Goal: Information Seeking & Learning: Learn about a topic

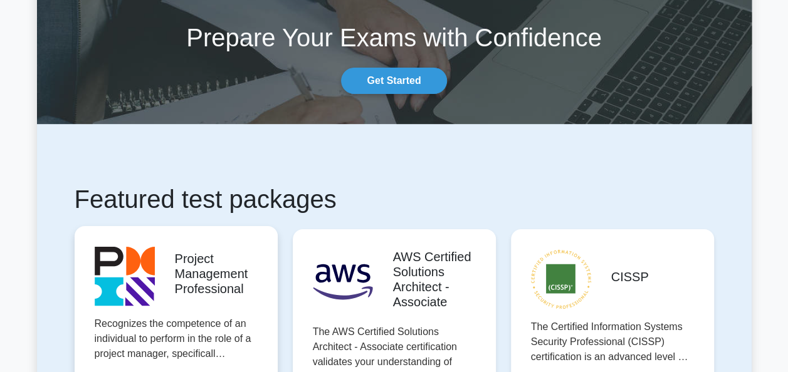
scroll to position [125, 0]
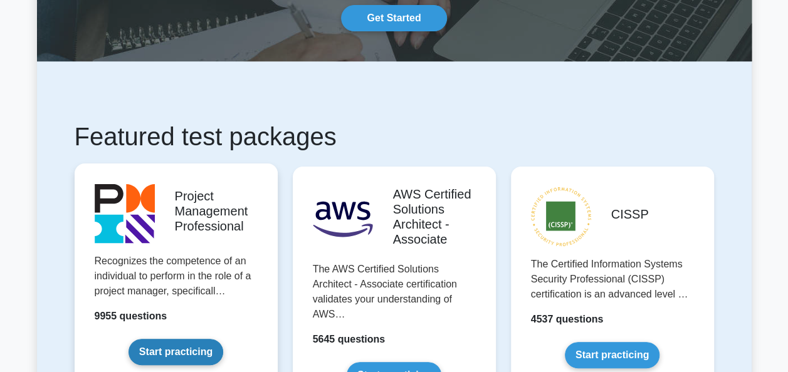
click at [192, 339] on link "Start practicing" at bounding box center [175, 352] width 95 height 26
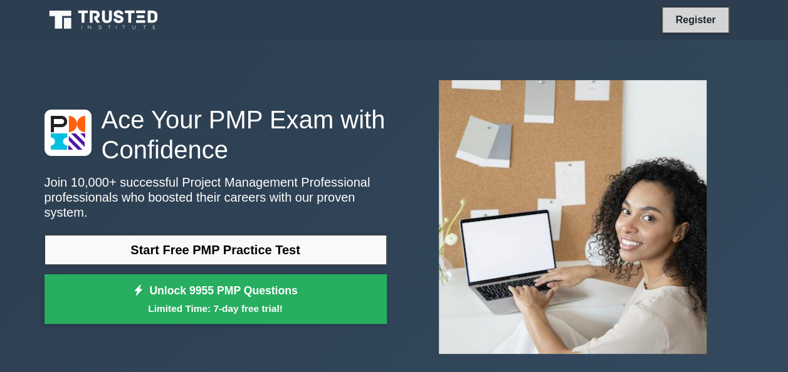
click at [693, 23] on link "Register" at bounding box center [694, 20] width 55 height 16
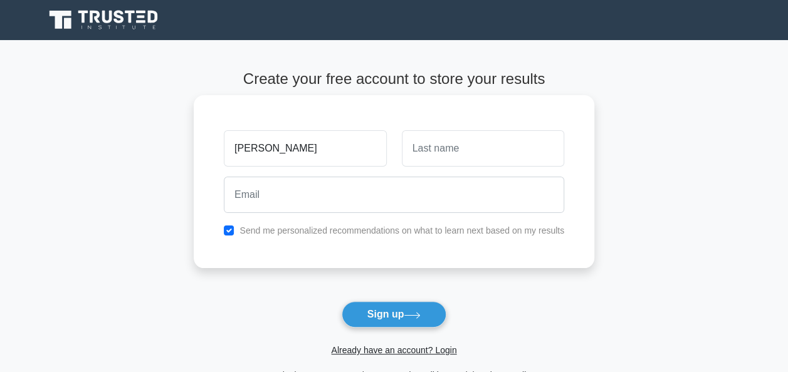
type input "Hans"
drag, startPoint x: 432, startPoint y: 147, endPoint x: 453, endPoint y: 160, distance: 24.0
click at [436, 149] on input "text" at bounding box center [483, 148] width 162 height 36
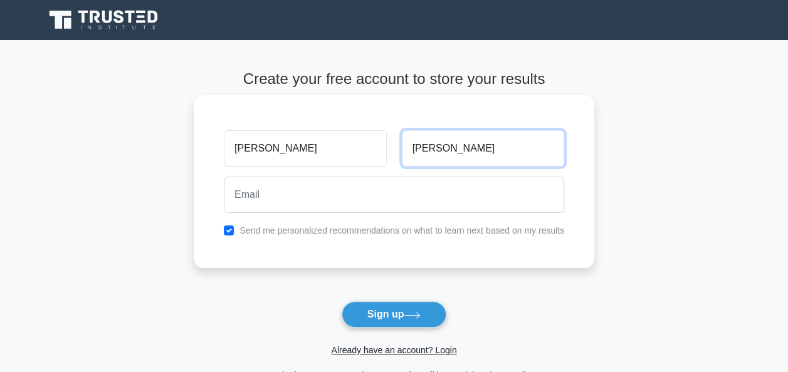
type input "Forster"
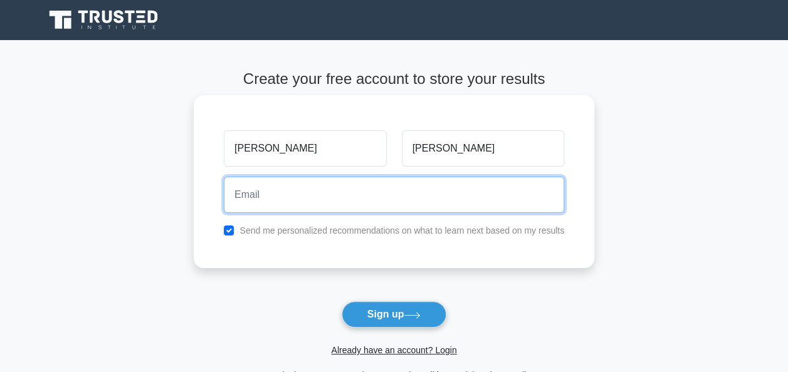
click at [379, 189] on input "email" at bounding box center [394, 195] width 340 height 36
type input "[EMAIL_ADDRESS][DOMAIN_NAME]"
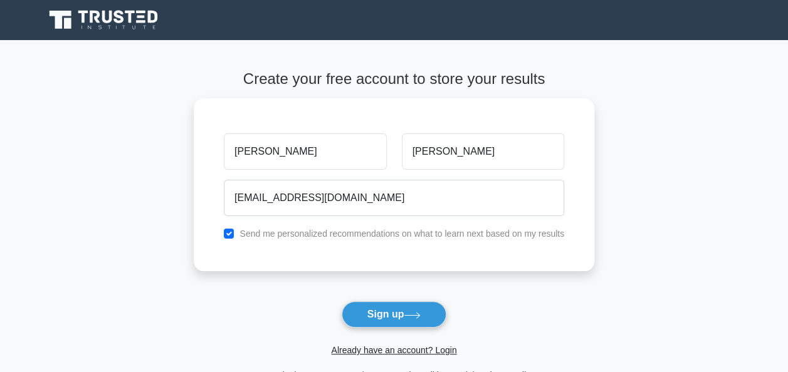
click at [197, 21] on div "Register" at bounding box center [394, 20] width 714 height 30
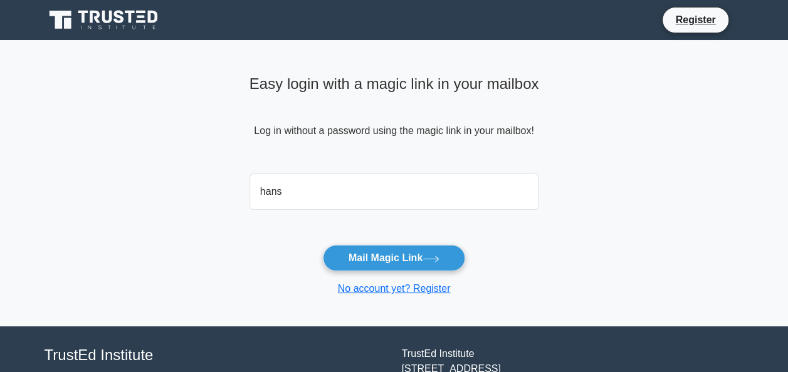
type input "[EMAIL_ADDRESS][DOMAIN_NAME]"
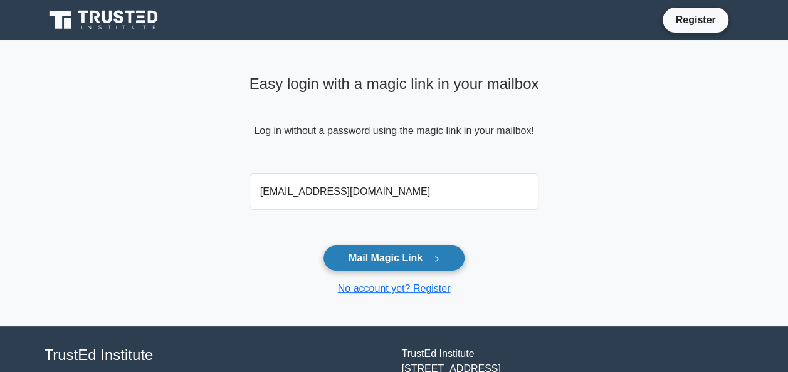
click at [396, 259] on button "Mail Magic Link" at bounding box center [394, 258] width 142 height 26
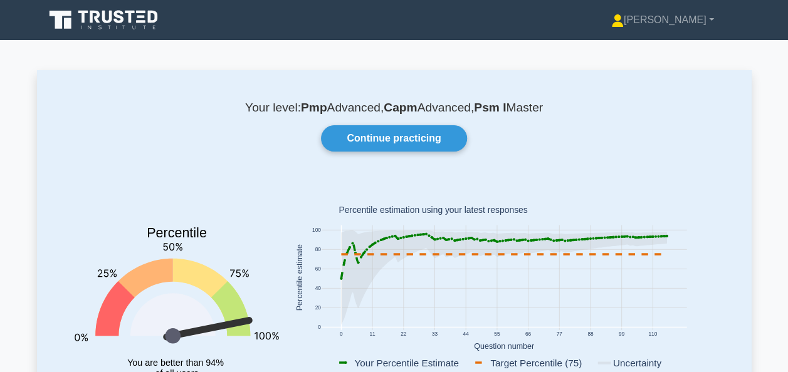
click at [745, 149] on div "Your level: Pmp Advanced, Capm Advanced, Psm I Master Continue practicing Perce…" at bounding box center [394, 258] width 714 height 377
click at [123, 23] on icon at bounding box center [104, 20] width 120 height 24
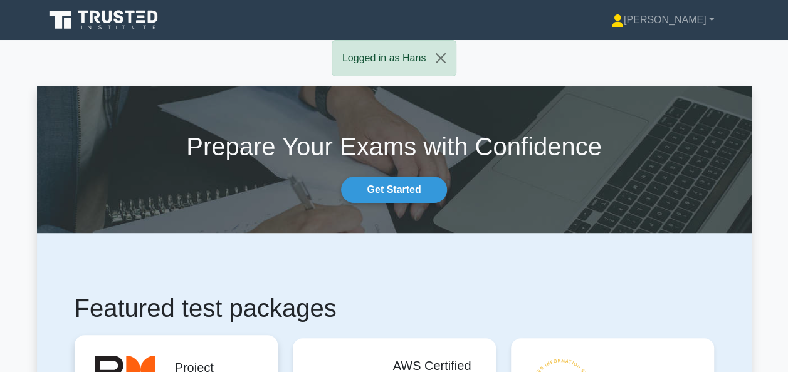
scroll to position [188, 0]
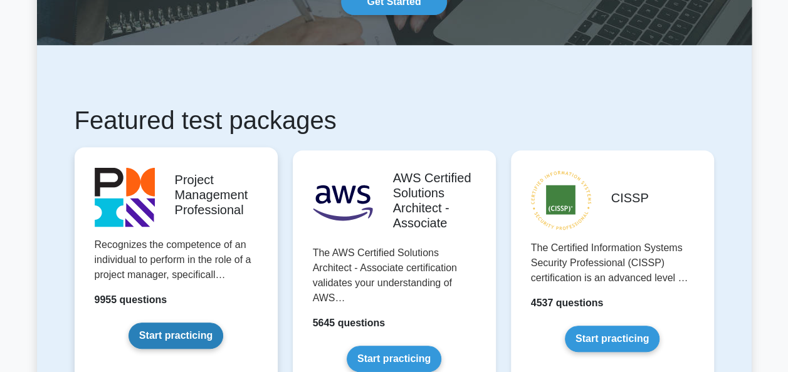
click at [132, 323] on link "Start practicing" at bounding box center [175, 336] width 95 height 26
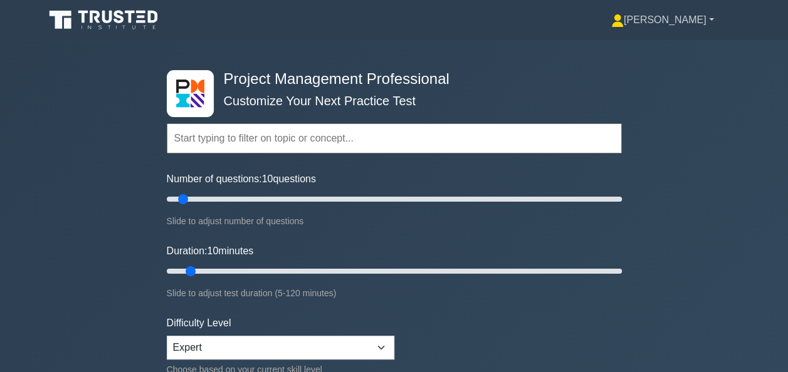
click at [686, 26] on link "[PERSON_NAME]" at bounding box center [662, 20] width 163 height 25
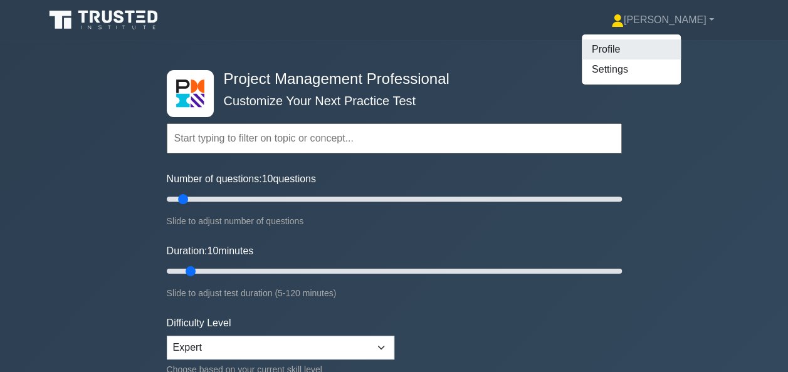
click at [665, 50] on link "Profile" at bounding box center [631, 49] width 99 height 20
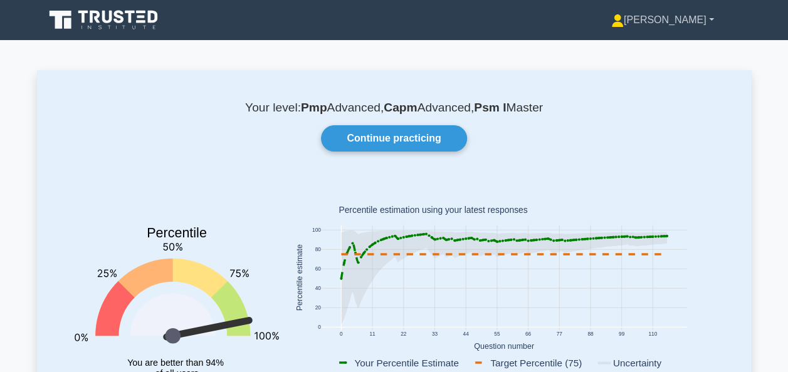
click at [688, 24] on link "[PERSON_NAME]" at bounding box center [662, 20] width 163 height 25
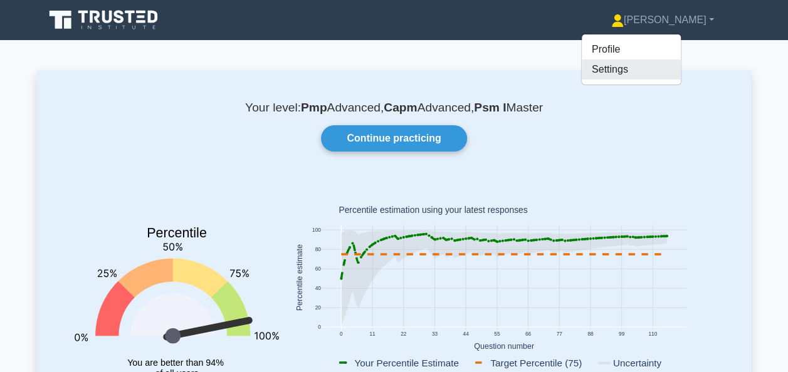
click at [672, 65] on link "Settings" at bounding box center [631, 70] width 99 height 20
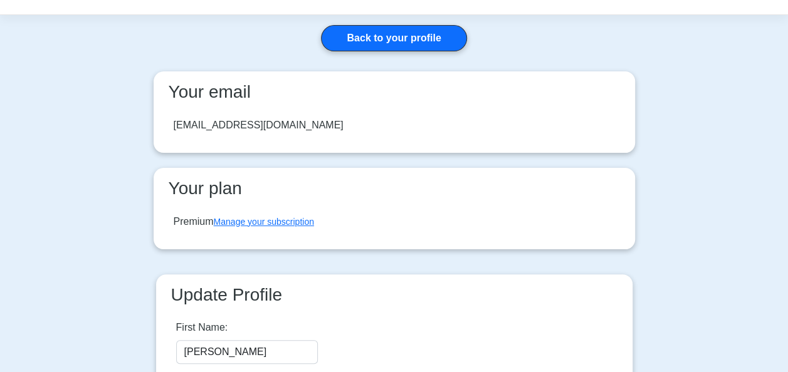
scroll to position [19, 0]
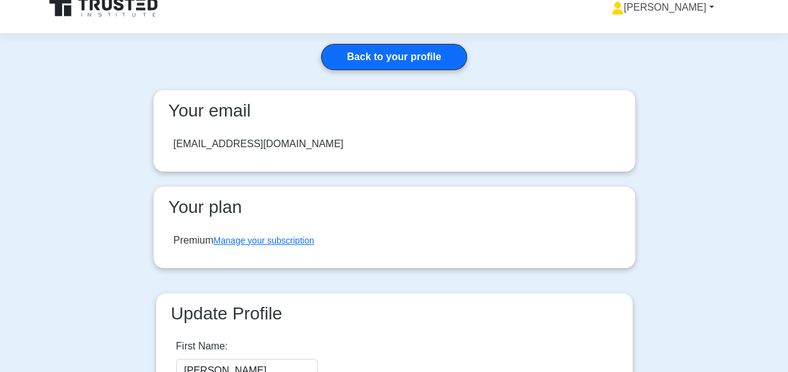
click at [700, 7] on link "[PERSON_NAME]" at bounding box center [662, 7] width 163 height 25
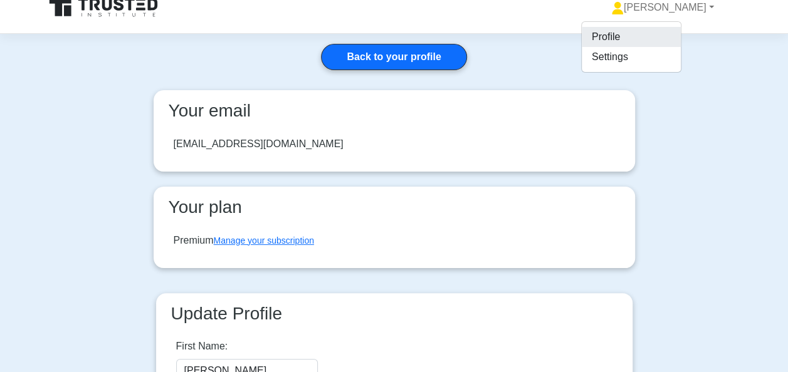
click at [670, 39] on link "Profile" at bounding box center [631, 37] width 99 height 20
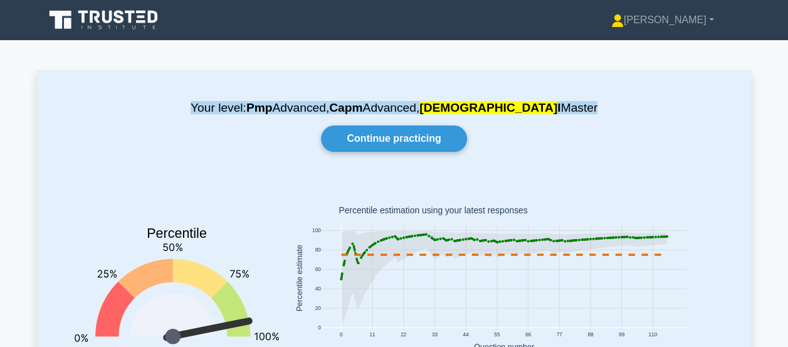
drag, startPoint x: 699, startPoint y: 115, endPoint x: 692, endPoint y: 101, distance: 16.3
click at [699, 115] on p "Your level: Pmp Advanced, Capm Advanced, Psm I Master" at bounding box center [394, 107] width 654 height 15
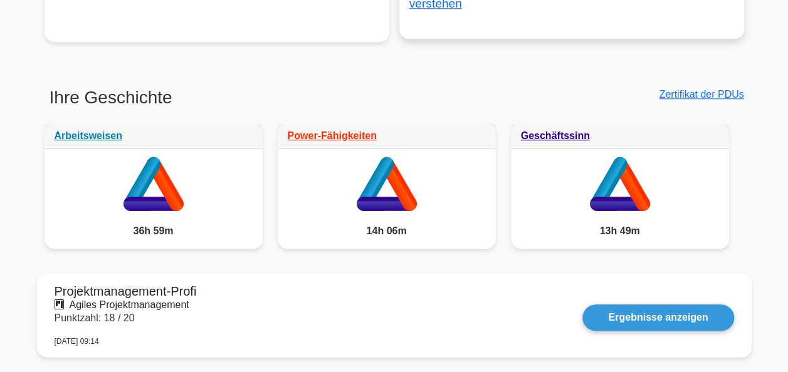
scroll to position [595, 0]
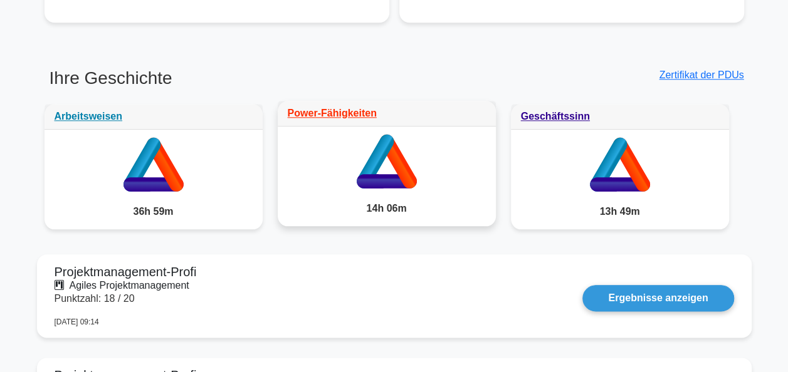
click at [394, 168] on icon at bounding box center [387, 159] width 218 height 65
click at [356, 108] on link "Power-Fähigkeiten" at bounding box center [332, 113] width 89 height 11
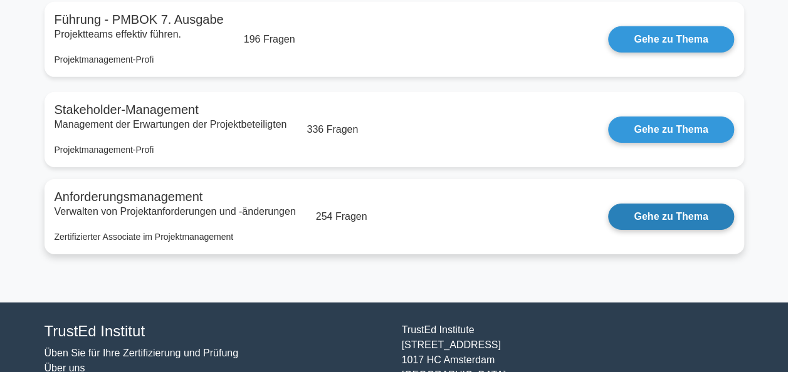
scroll to position [1911, 0]
